Goal: Task Accomplishment & Management: Manage account settings

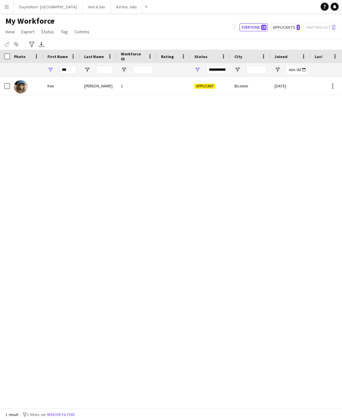
click at [4, 8] on app-icon "Menu" at bounding box center [6, 6] width 5 height 5
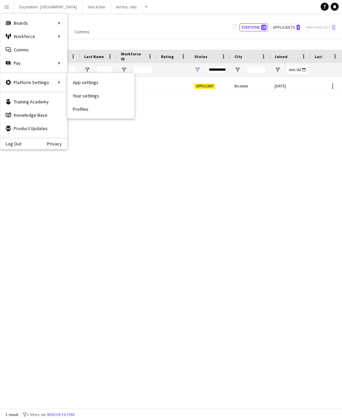
click at [95, 85] on link "App settings" at bounding box center [100, 82] width 67 height 13
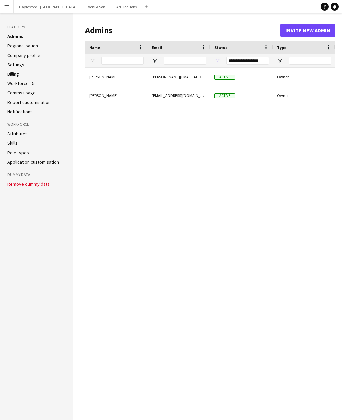
click at [33, 153] on li "Role types" at bounding box center [36, 153] width 59 height 6
click at [24, 150] on link "Role types" at bounding box center [18, 153] width 22 height 6
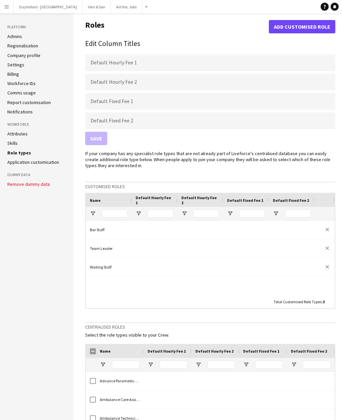
click at [37, 62] on li "Settings" at bounding box center [36, 65] width 59 height 6
click at [19, 63] on link "Settings" at bounding box center [15, 65] width 17 height 6
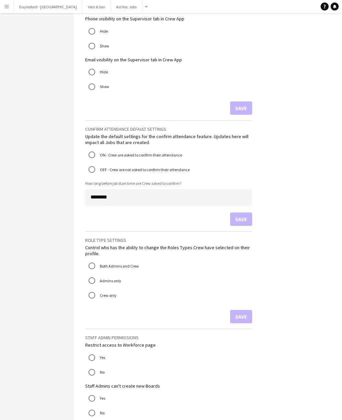
scroll to position [486, 0]
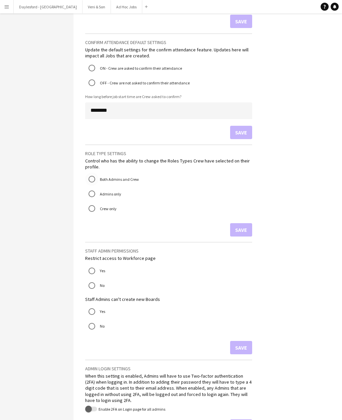
click at [125, 178] on label "Both Admins and Crew" at bounding box center [118, 179] width 40 height 10
click at [251, 227] on button "Save" at bounding box center [241, 229] width 22 height 13
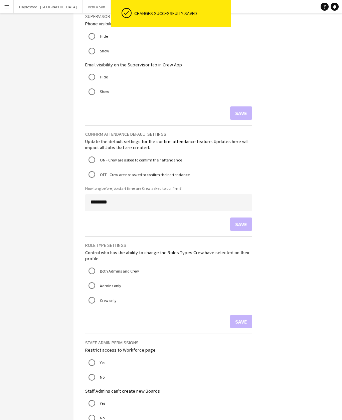
scroll to position [394, 0]
